Goal: Task Accomplishment & Management: Manage account settings

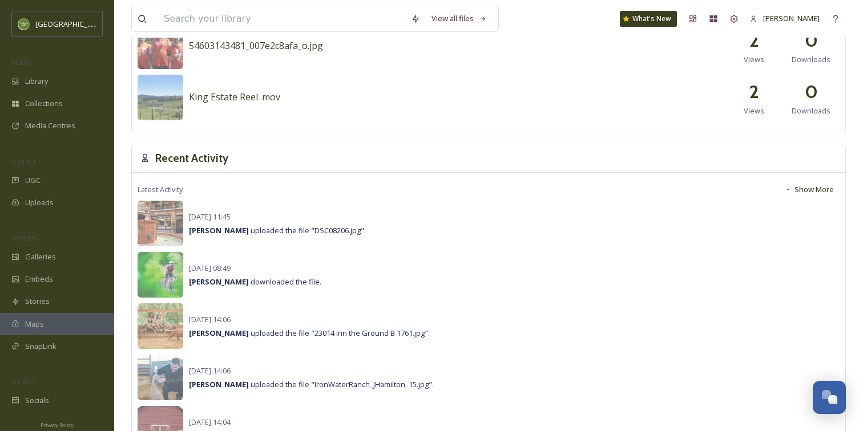
scroll to position [322, 0]
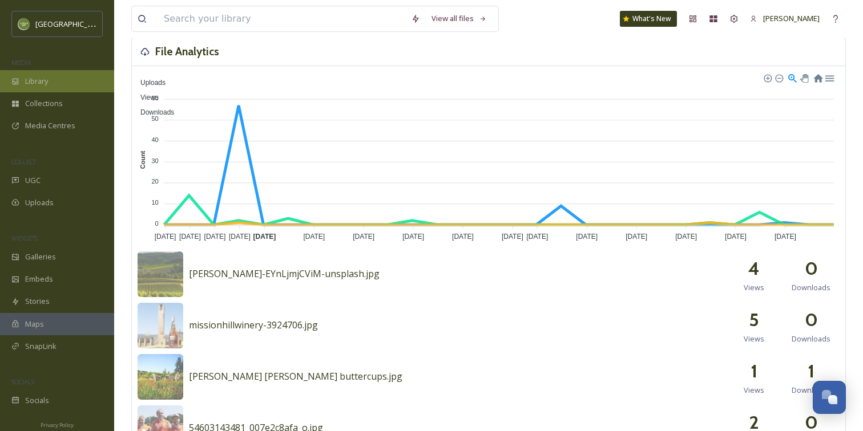
click at [72, 76] on div "Library" at bounding box center [57, 81] width 114 height 22
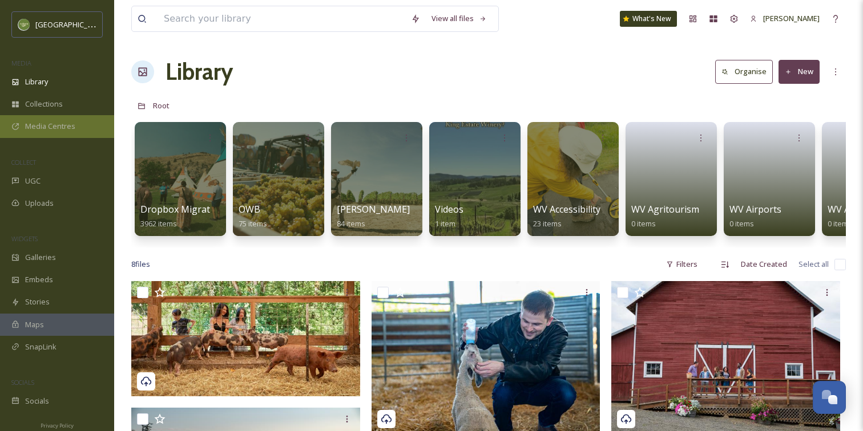
click at [47, 128] on span "Media Centres" at bounding box center [50, 126] width 50 height 11
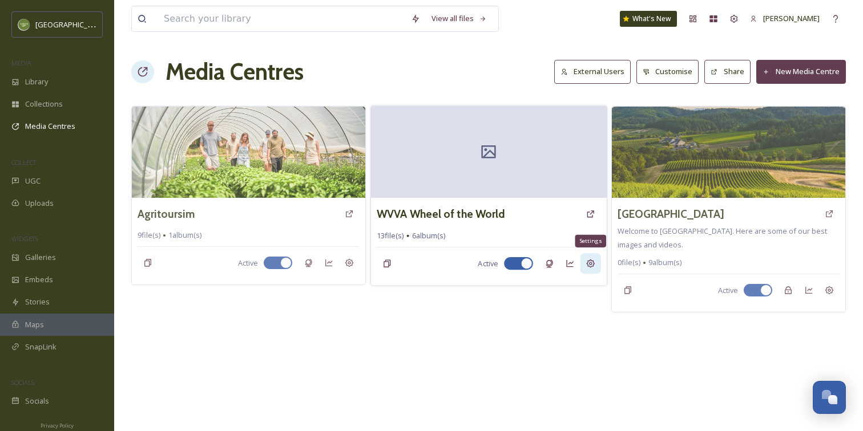
click at [590, 269] on div "Settings" at bounding box center [590, 263] width 21 height 21
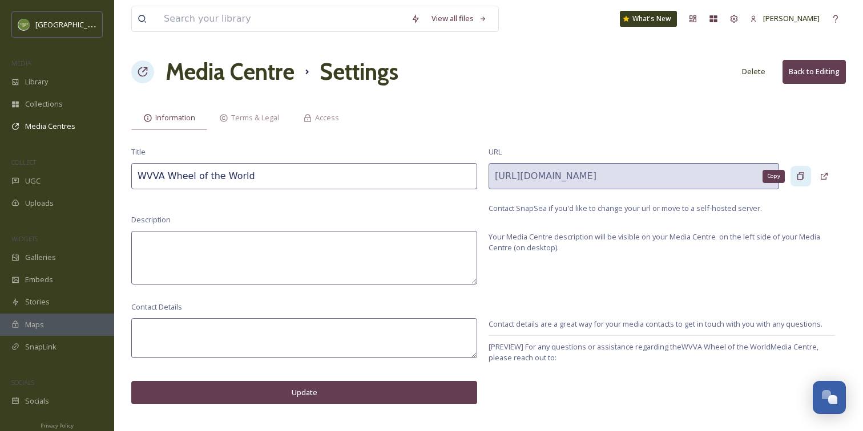
click at [809, 171] on div "Copy" at bounding box center [800, 176] width 21 height 21
